Goal: Find specific page/section: Find specific page/section

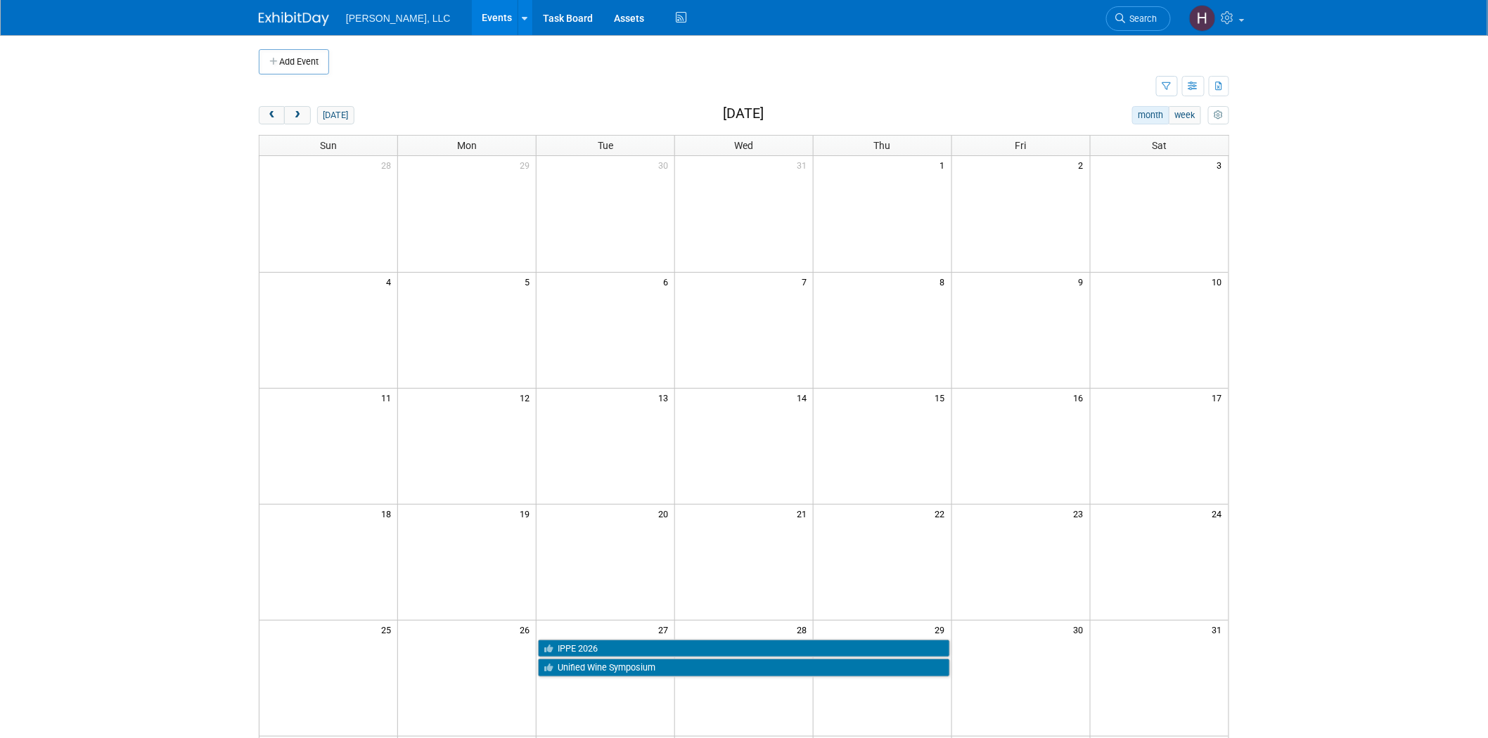
click at [715, 679] on div "25 26 27 28 29 30 31 IPPE 2026 Unified Wine Symposium" at bounding box center [744, 649] width 969 height 58
click at [714, 664] on link "Unified Wine Symposium" at bounding box center [744, 668] width 412 height 18
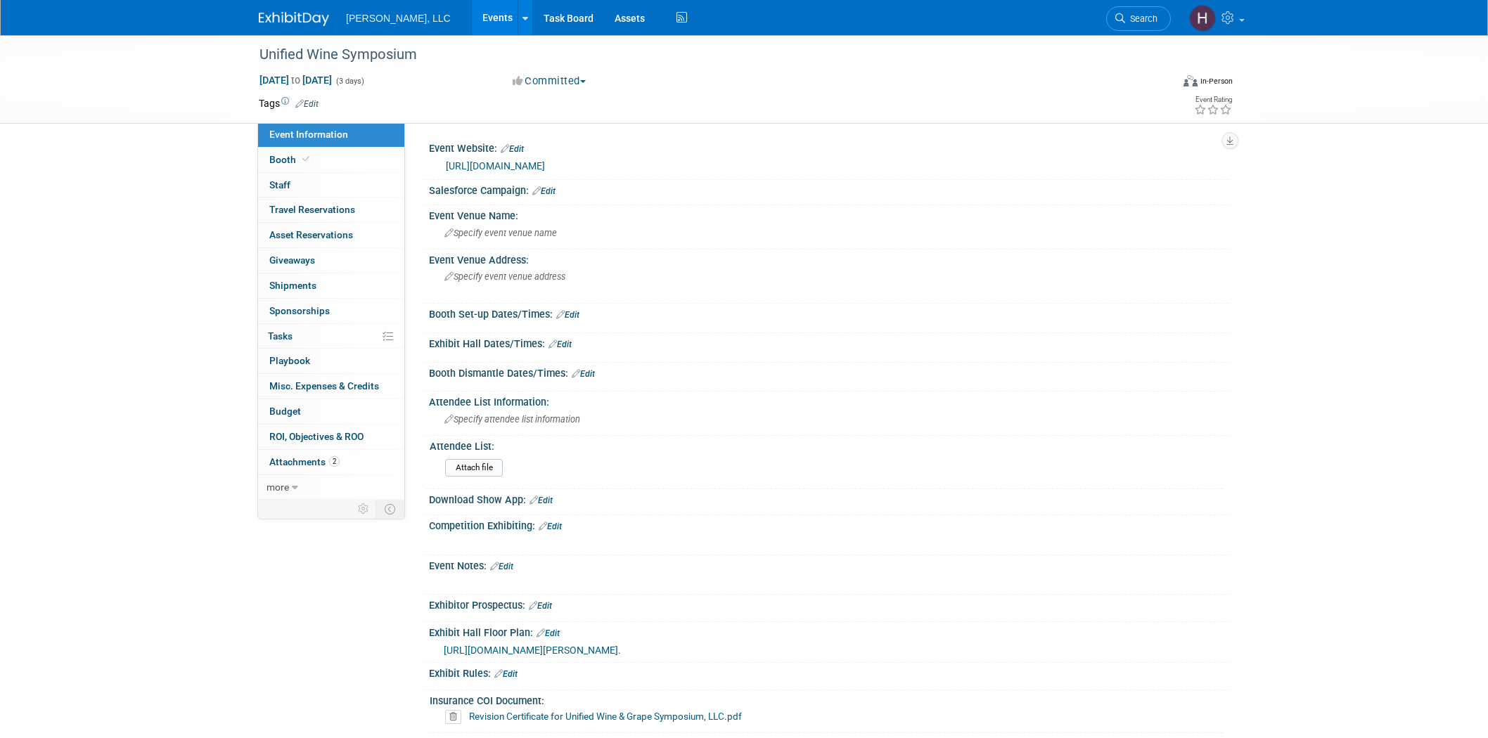
select select "Industrial"
click at [472, 23] on link "Events" at bounding box center [497, 17] width 51 height 35
